Goal: Use online tool/utility: Utilize a website feature to perform a specific function

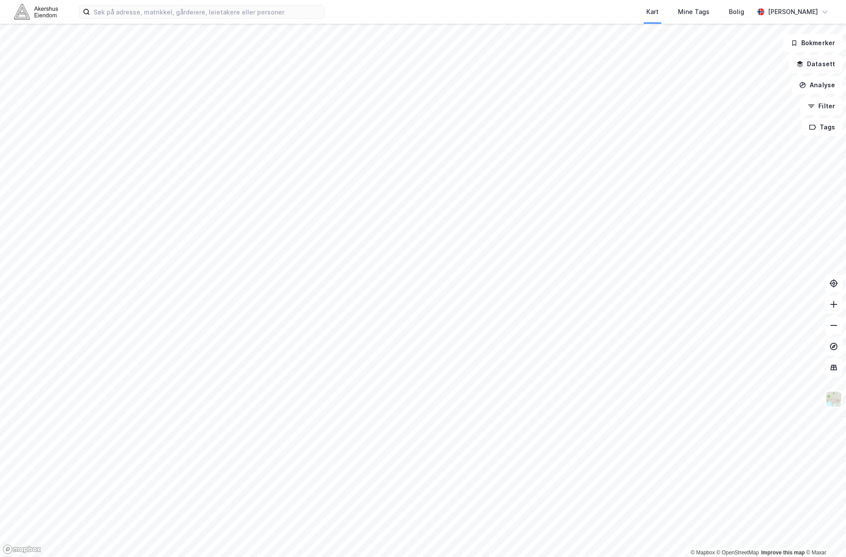
click at [179, 20] on div "Kart Mine Tags Bolig [PERSON_NAME]" at bounding box center [423, 12] width 846 height 24
click at [179, 16] on input at bounding box center [207, 11] width 234 height 13
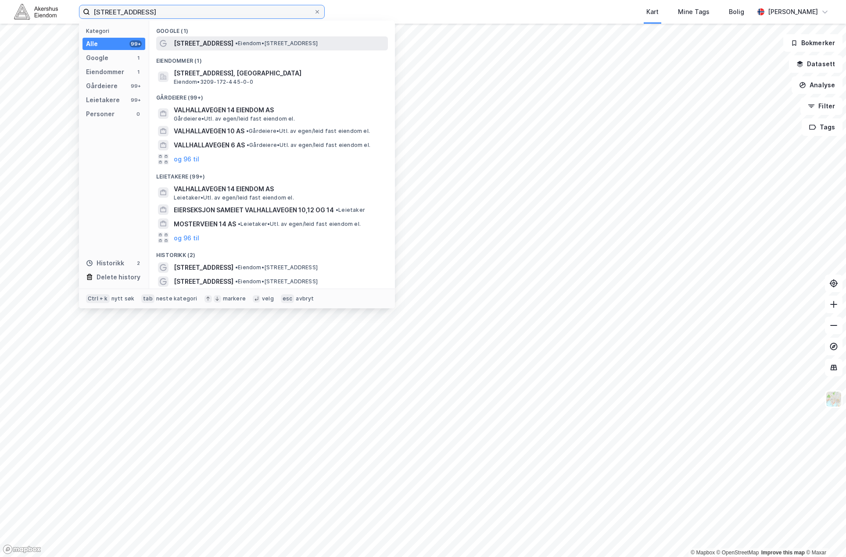
type input "[STREET_ADDRESS]"
click at [235, 41] on span "•" at bounding box center [236, 43] width 3 height 7
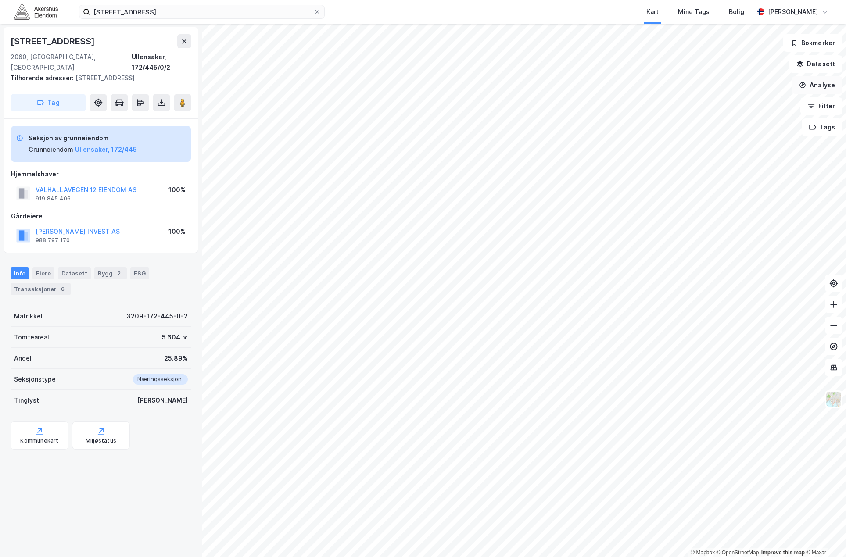
click at [822, 79] on button "Analyse" at bounding box center [817, 85] width 51 height 18
click at [748, 86] on div "Mål avstand" at bounding box center [741, 85] width 76 height 7
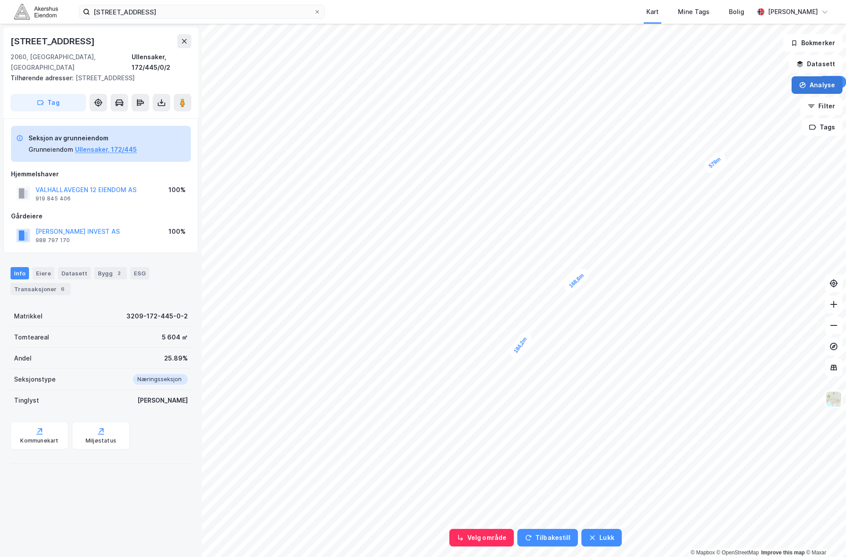
click at [810, 85] on button "Analyse" at bounding box center [817, 85] width 51 height 18
click at [743, 84] on div "Mål avstand" at bounding box center [741, 85] width 76 height 7
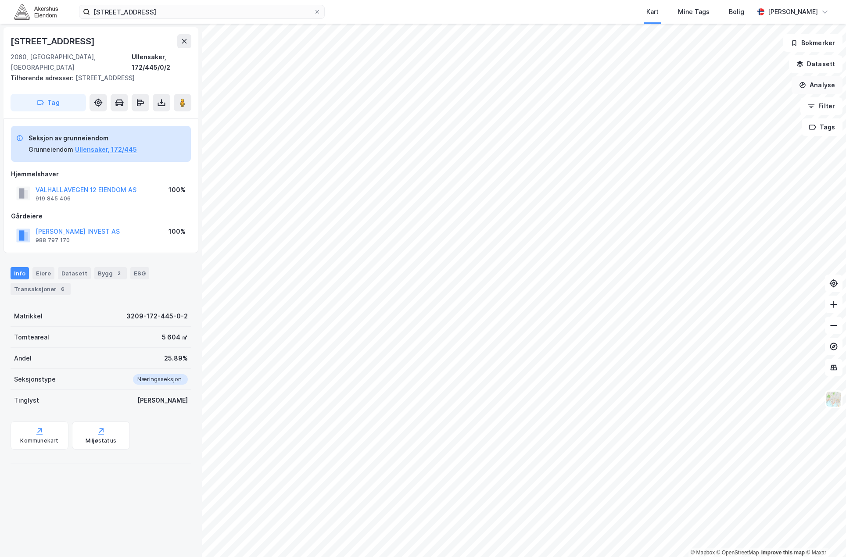
click at [817, 86] on button "Analyse" at bounding box center [817, 85] width 51 height 18
click at [739, 86] on div "Mål avstand" at bounding box center [741, 85] width 76 height 7
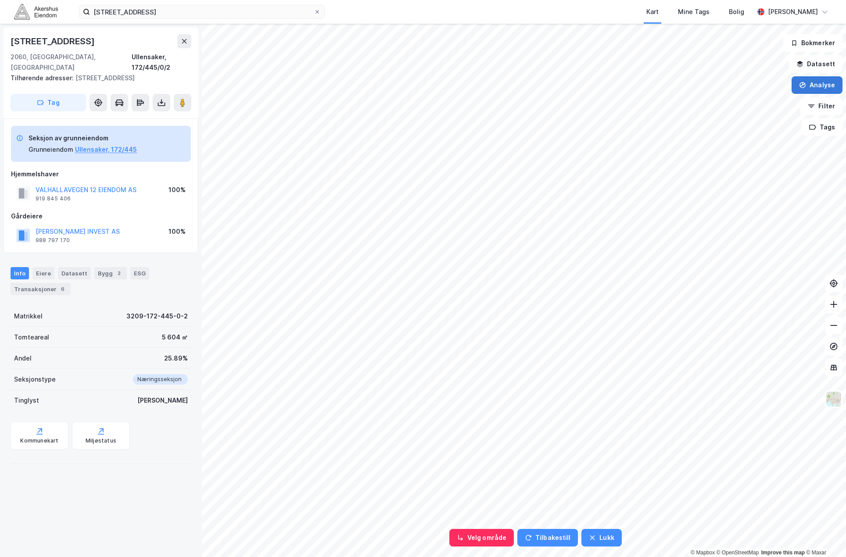
click at [808, 76] on button "Analyse" at bounding box center [817, 85] width 51 height 18
click at [707, 84] on div "Mål avstand" at bounding box center [741, 85] width 76 height 7
